Goal: Find specific page/section: Find specific page/section

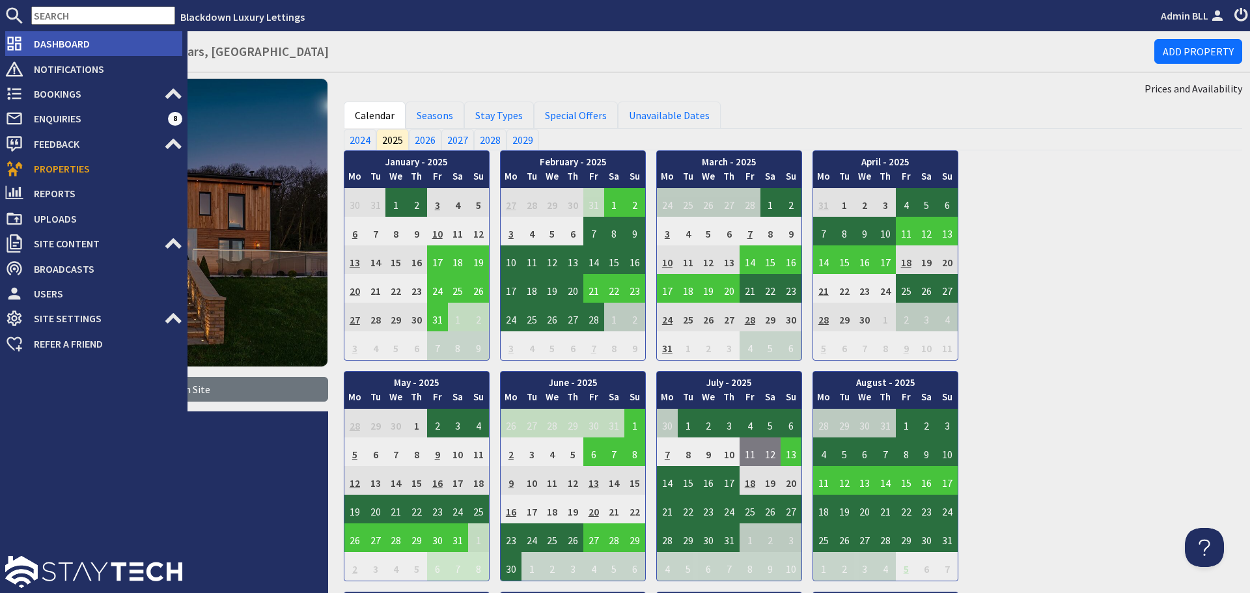
click at [64, 42] on span "Dashboard" at bounding box center [102, 43] width 159 height 21
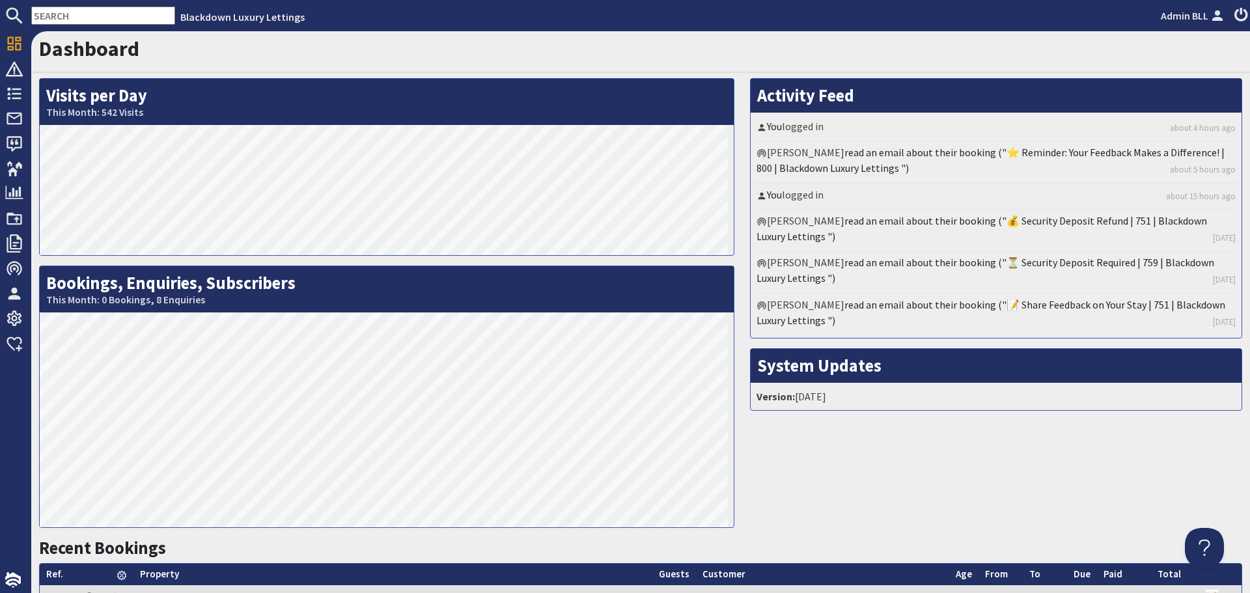
click at [104, 20] on input "text" at bounding box center [103, 16] width 144 height 18
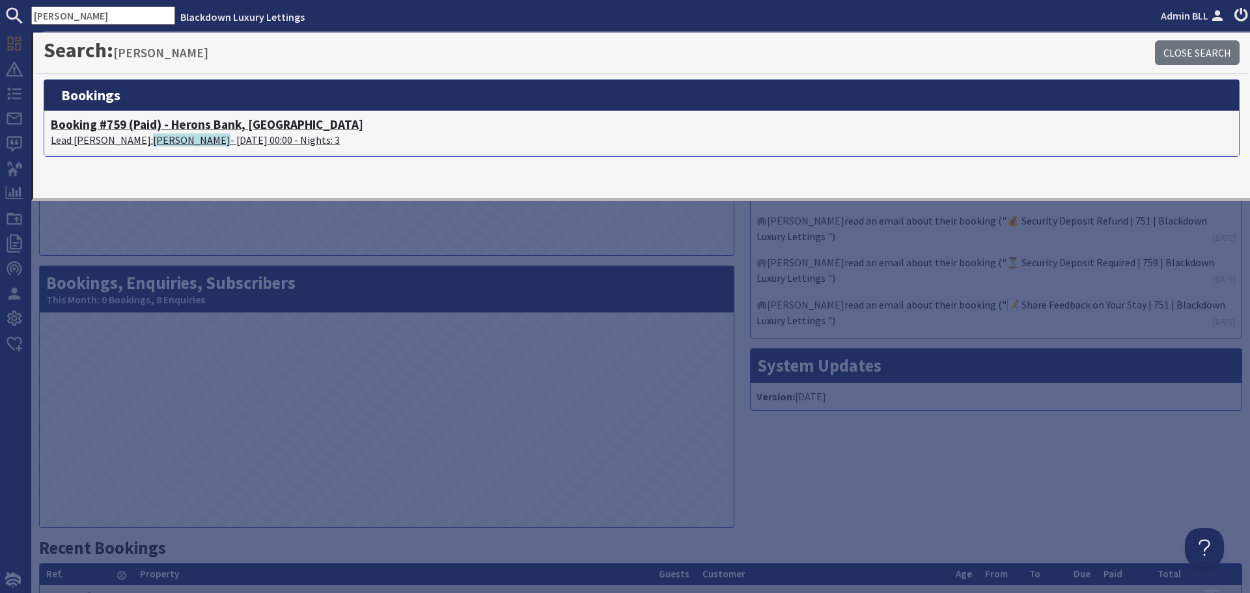
type input "liz wrixon"
click at [153, 144] on span "Liz Wrixon" at bounding box center [191, 139] width 77 height 13
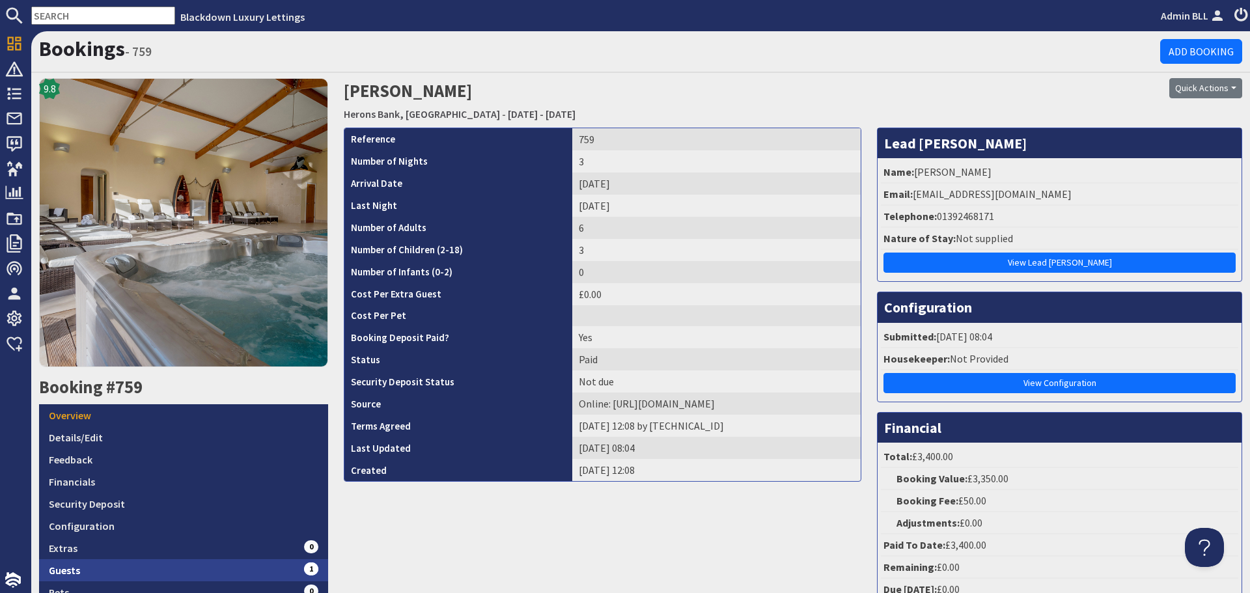
click at [66, 559] on link "Guests 1" at bounding box center [183, 570] width 289 height 22
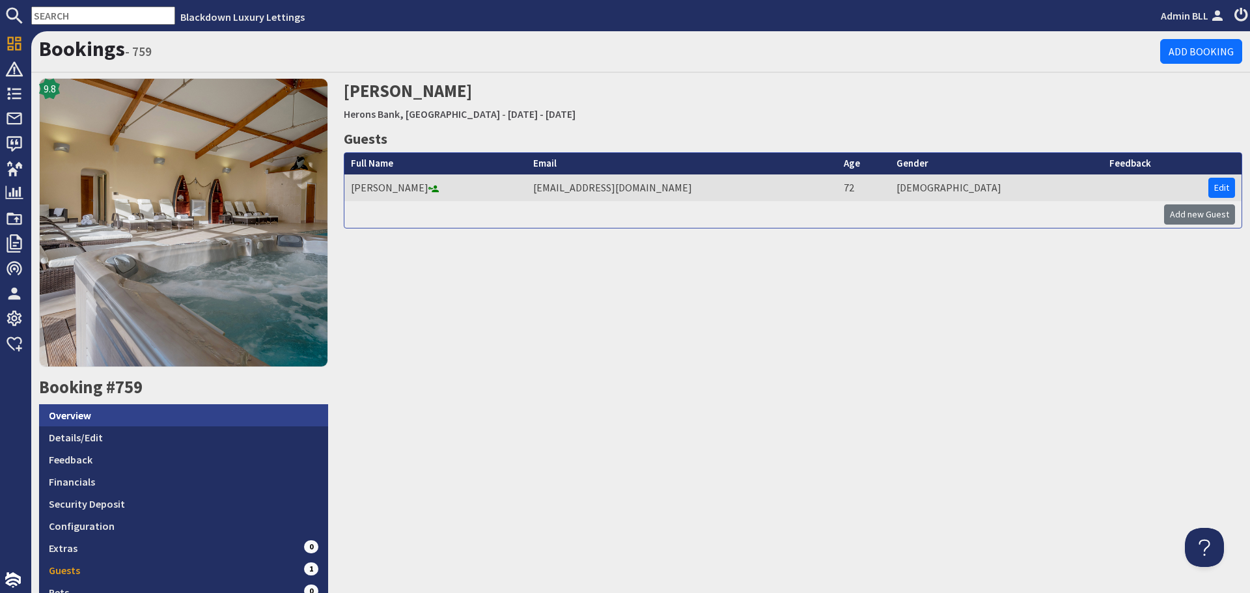
click at [86, 419] on link "Overview" at bounding box center [183, 415] width 289 height 22
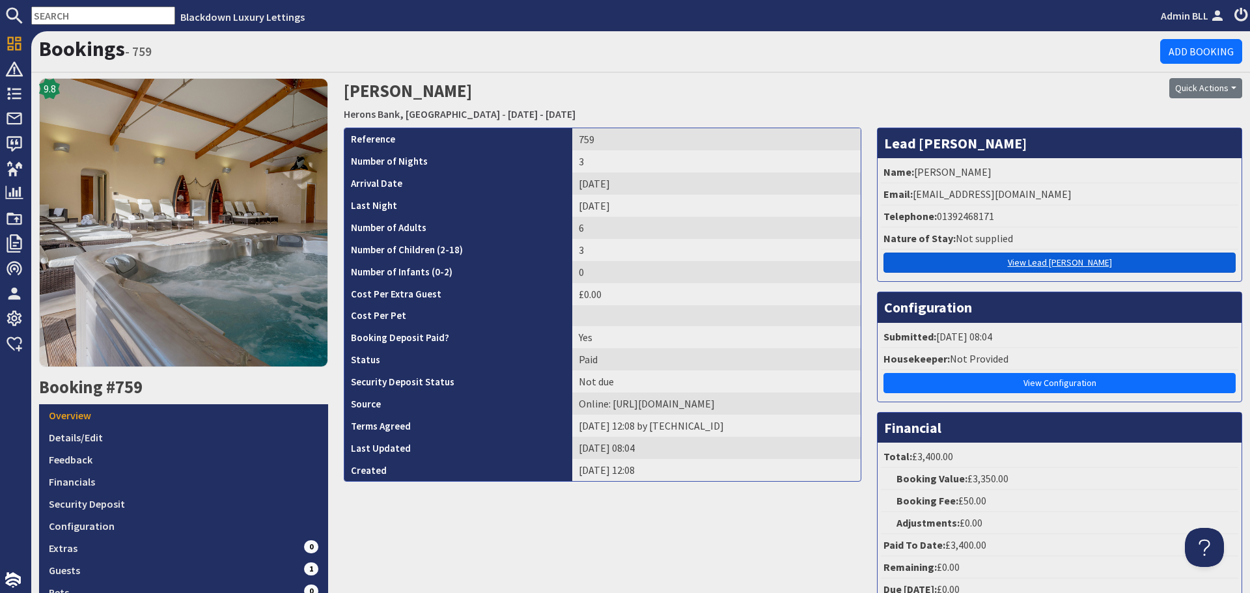
click at [1045, 260] on link "View Lead Booker" at bounding box center [1059, 263] width 352 height 20
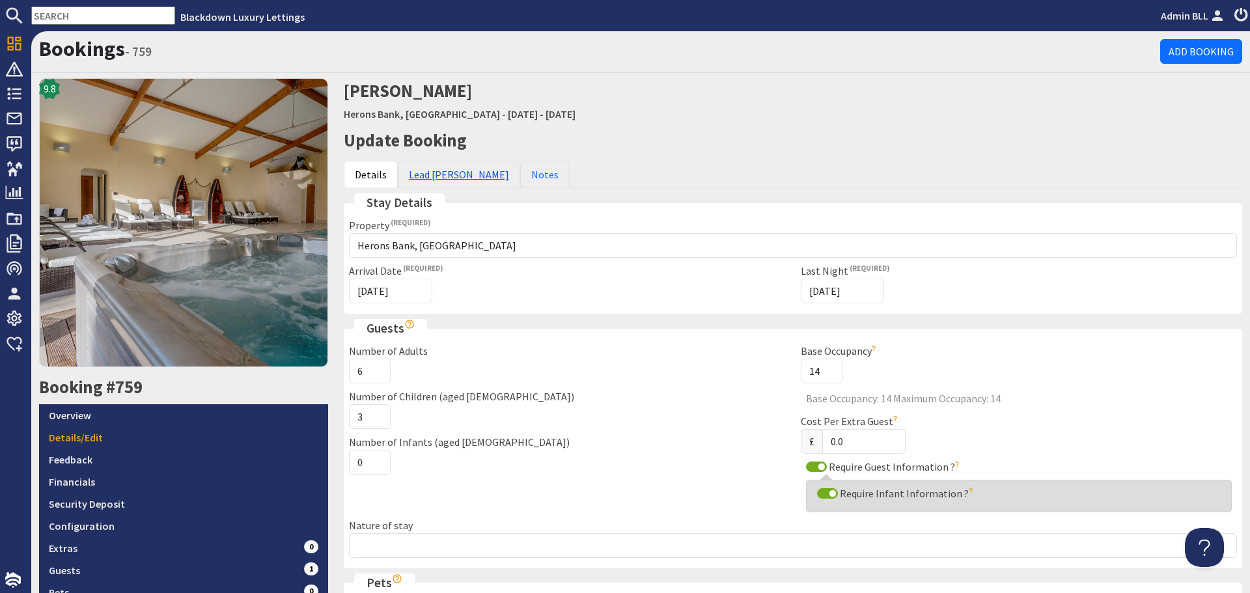
click at [411, 174] on link "Lead Booker" at bounding box center [459, 174] width 122 height 27
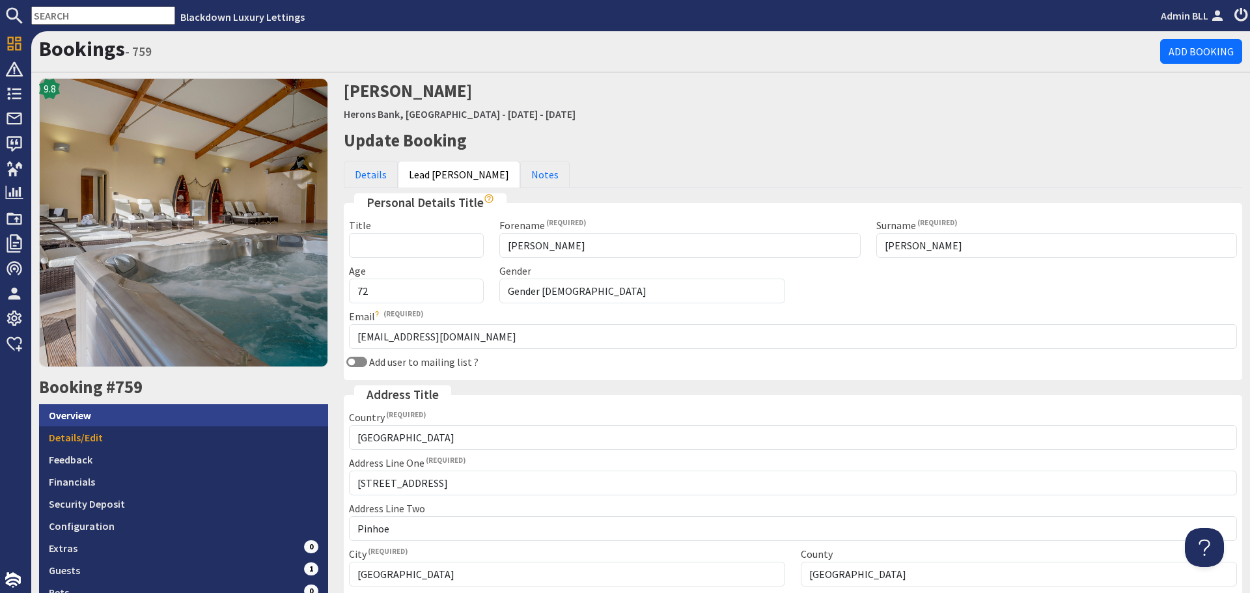
click at [93, 419] on link "Overview" at bounding box center [183, 415] width 289 height 22
